Goal: Check status: Check status

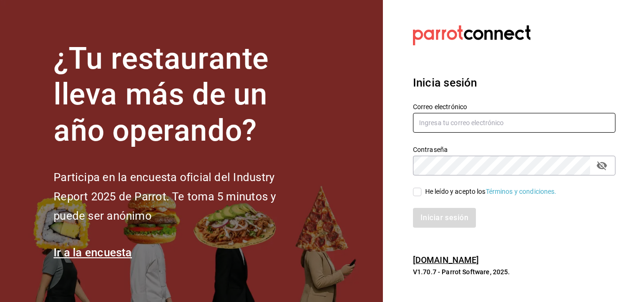
type input "[EMAIL_ADDRESS][DOMAIN_NAME]"
click at [413, 190] on input "He leído y acepto los Términos y condiciones." at bounding box center [417, 192] width 8 height 8
checkbox input "true"
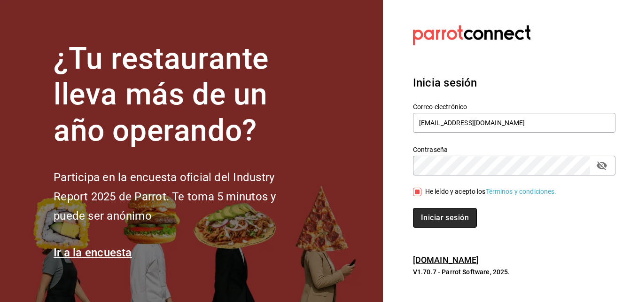
click at [427, 211] on button "Iniciar sesión" at bounding box center [445, 218] width 64 height 20
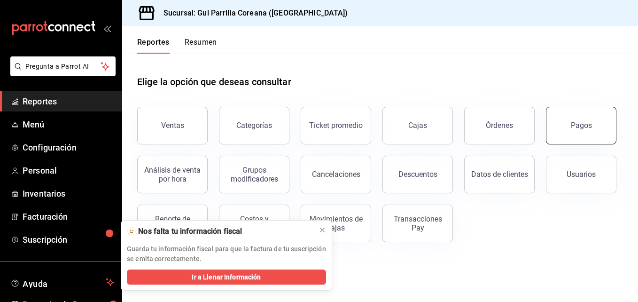
click at [582, 125] on div "Pagos" at bounding box center [581, 125] width 21 height 9
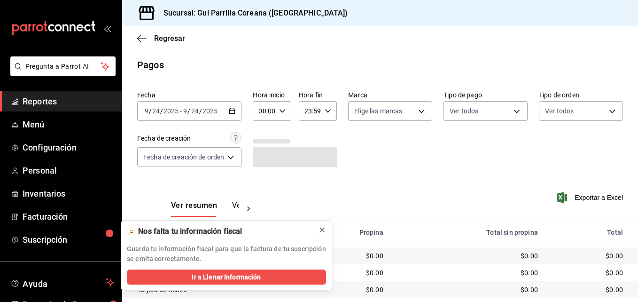
click at [322, 233] on icon at bounding box center [323, 230] width 8 height 8
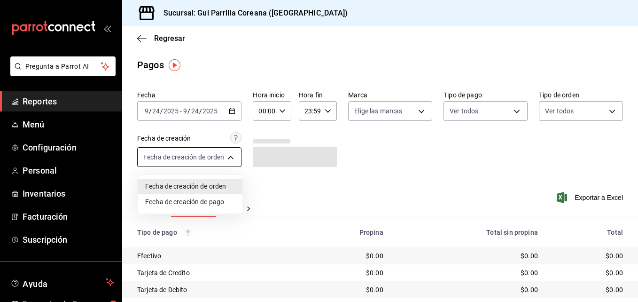
click at [218, 157] on body "Pregunta a Parrot AI Reportes Menú Configuración Personal Inventarios Facturaci…" at bounding box center [319, 151] width 638 height 302
click at [218, 157] on div at bounding box center [319, 151] width 638 height 302
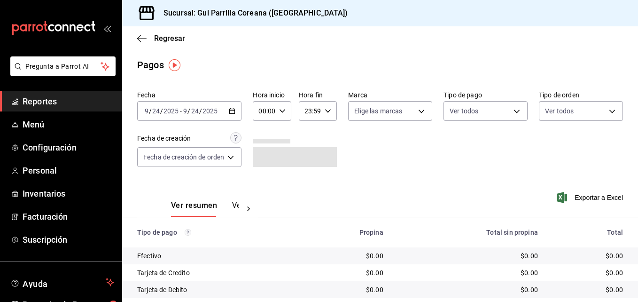
click at [232, 118] on div "[DATE] [DATE] - [DATE] [DATE]" at bounding box center [189, 111] width 104 height 20
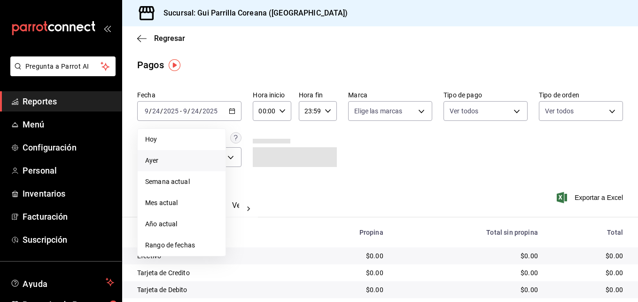
click at [188, 159] on span "Ayer" at bounding box center [181, 161] width 73 height 10
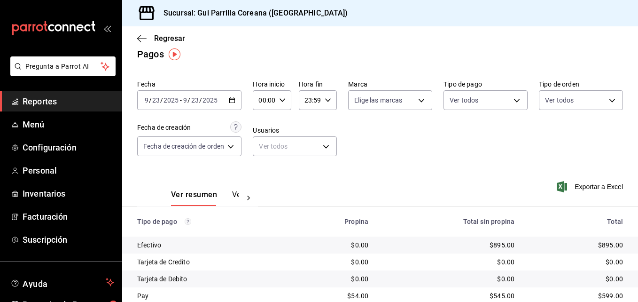
scroll to position [12, 0]
click at [227, 102] on div "[DATE] [DATE] - [DATE] [DATE]" at bounding box center [189, 99] width 104 height 20
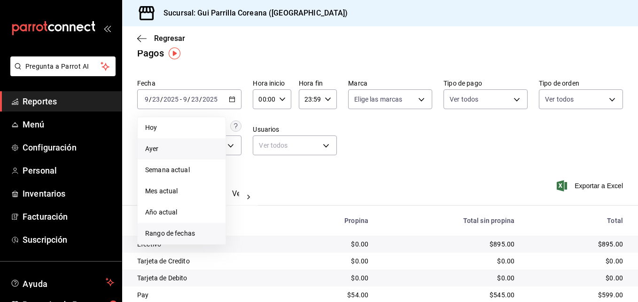
click at [178, 227] on li "Rango de fechas" at bounding box center [182, 233] width 88 height 21
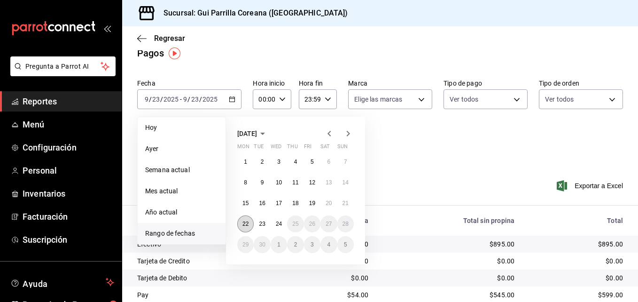
click at [243, 227] on button "22" at bounding box center [245, 223] width 16 height 17
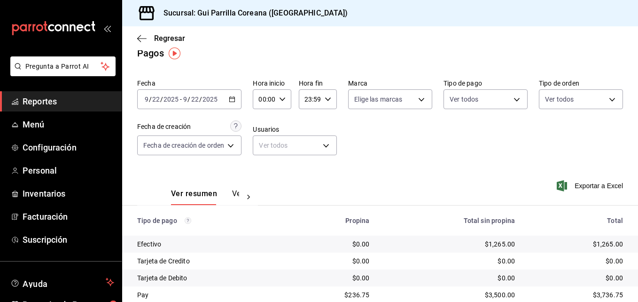
click at [235, 99] on icon "button" at bounding box center [232, 99] width 7 height 7
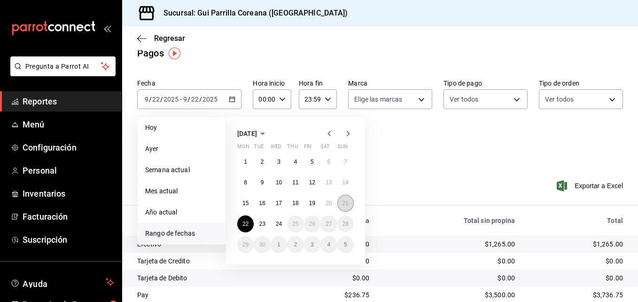
click at [342, 207] on button "21" at bounding box center [345, 203] width 16 height 17
click at [342, 206] on button "21" at bounding box center [345, 203] width 16 height 17
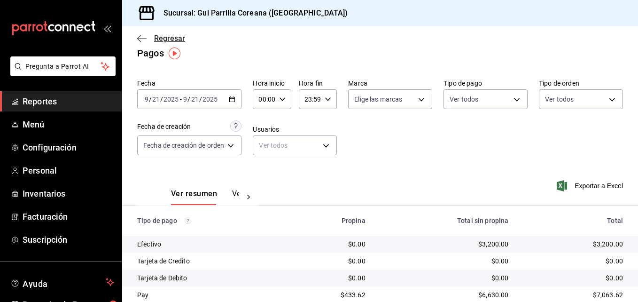
click at [142, 36] on icon "button" at bounding box center [141, 38] width 9 height 8
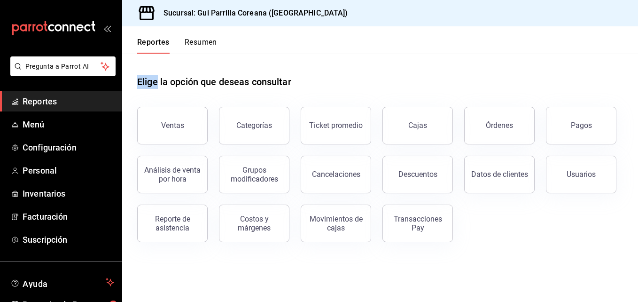
click at [145, 38] on div "Reportes Resumen" at bounding box center [169, 39] width 95 height 27
click at [599, 125] on button "Pagos" at bounding box center [581, 126] width 71 height 38
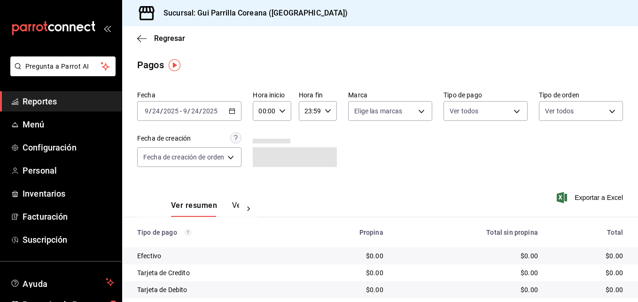
click at [232, 113] on \(Stroke\) "button" at bounding box center [232, 111] width 6 height 5
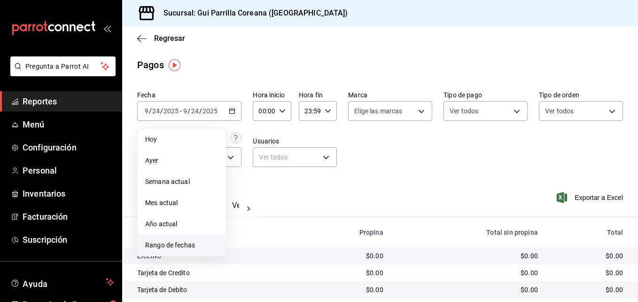
click at [176, 250] on span "Rango de fechas" at bounding box center [181, 245] width 73 height 10
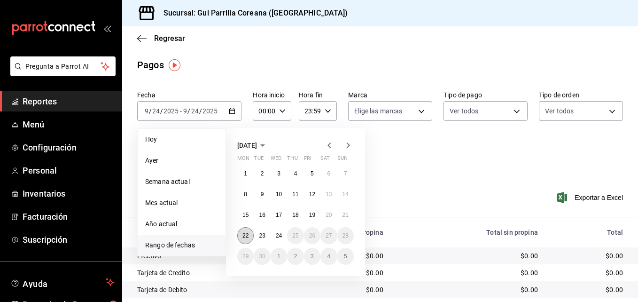
click at [250, 238] on button "22" at bounding box center [245, 235] width 16 height 17
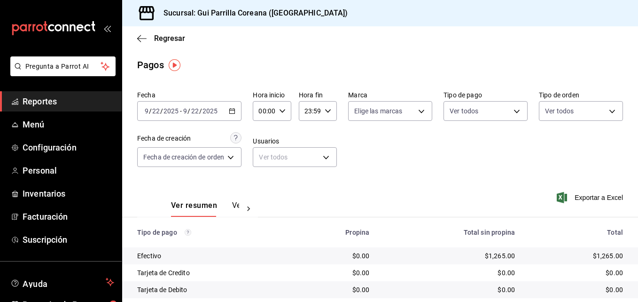
click at [240, 103] on div "[DATE] [DATE] - [DATE] [DATE]" at bounding box center [189, 111] width 104 height 20
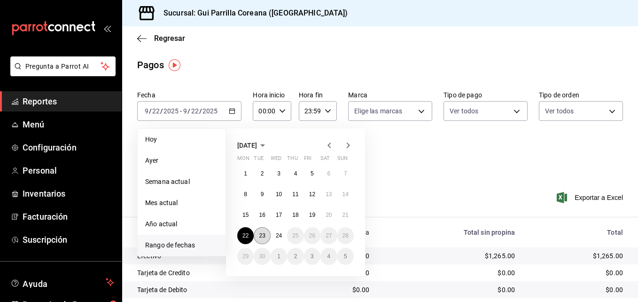
click at [264, 235] on abbr "23" at bounding box center [262, 235] width 6 height 7
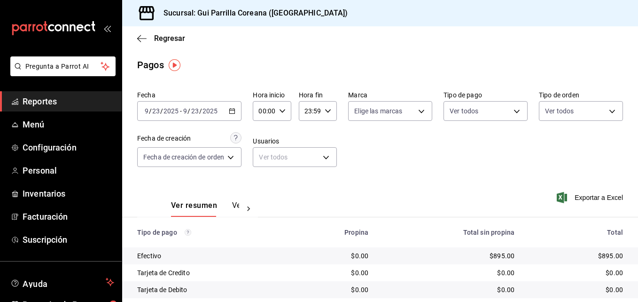
click at [223, 108] on div "[DATE] [DATE] - [DATE] [DATE]" at bounding box center [189, 111] width 104 height 20
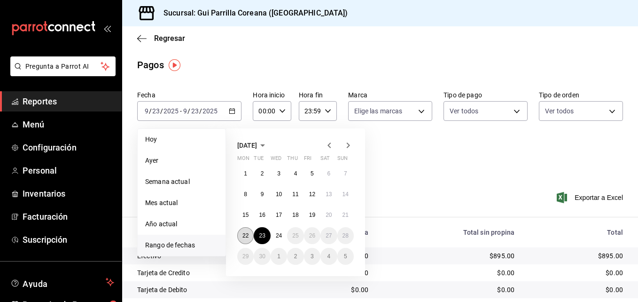
click at [247, 235] on abbr "22" at bounding box center [246, 235] width 6 height 7
